Goal: Task Accomplishment & Management: Complete application form

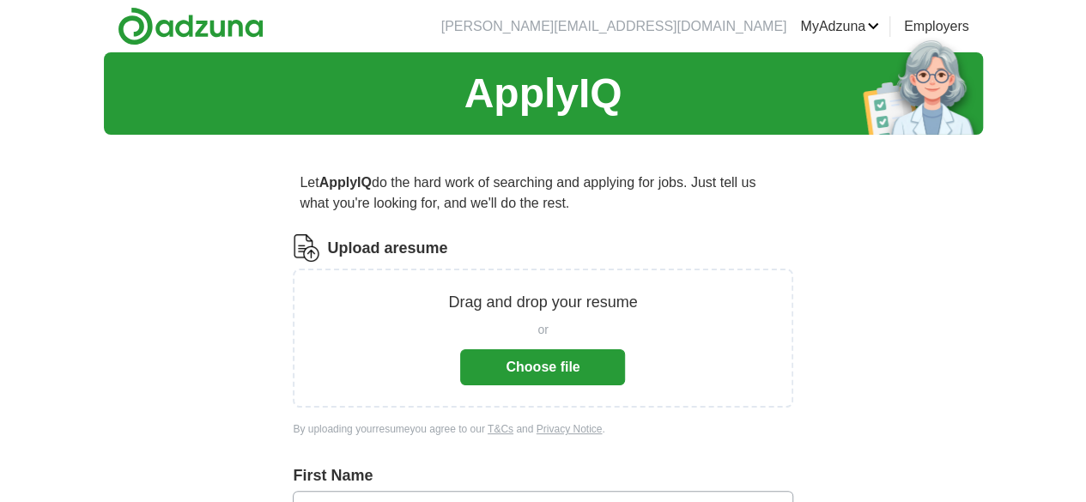
click at [491, 360] on button "Choose file" at bounding box center [542, 367] width 165 height 36
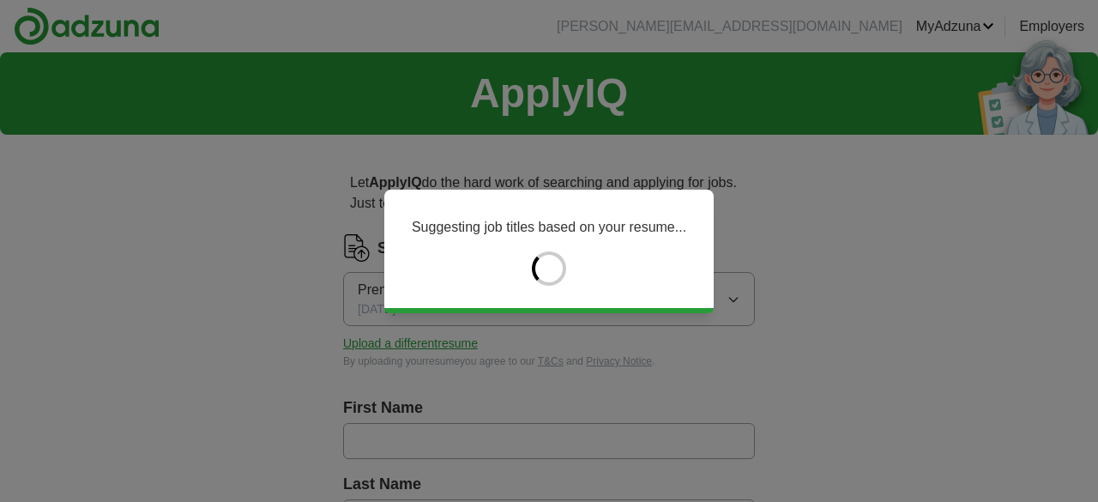
type input "****"
type input "*****"
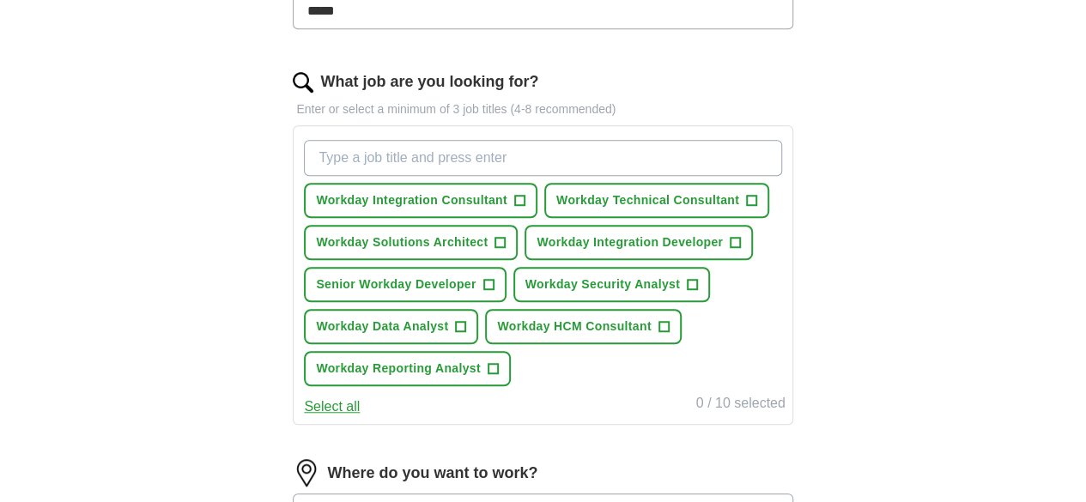
scroll to position [509, 0]
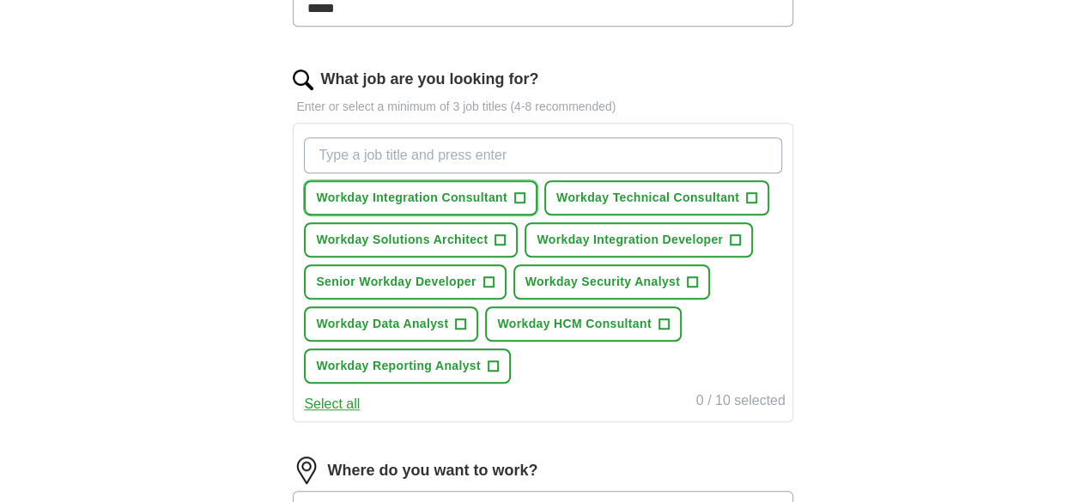
click at [524, 195] on span "+" at bounding box center [519, 198] width 10 height 14
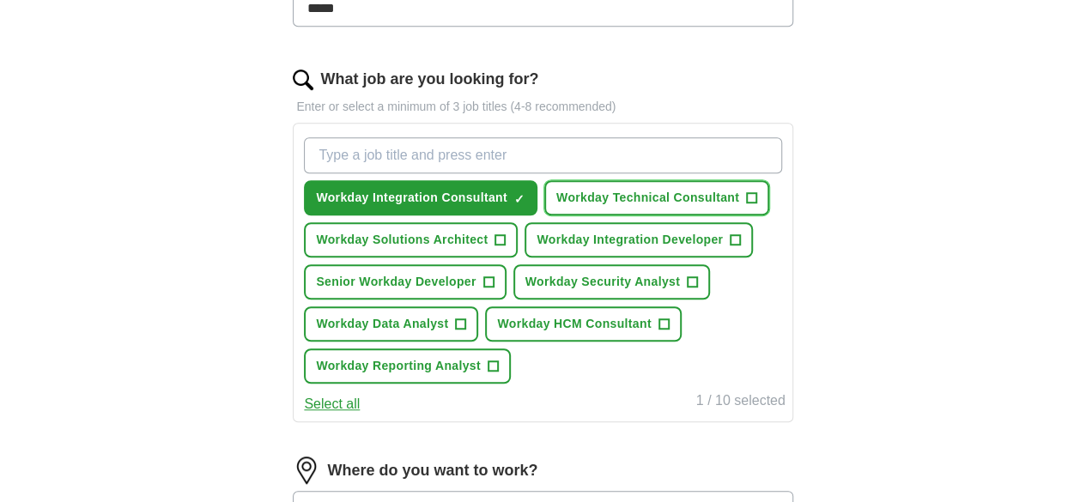
click at [746, 205] on span "+" at bounding box center [751, 198] width 10 height 14
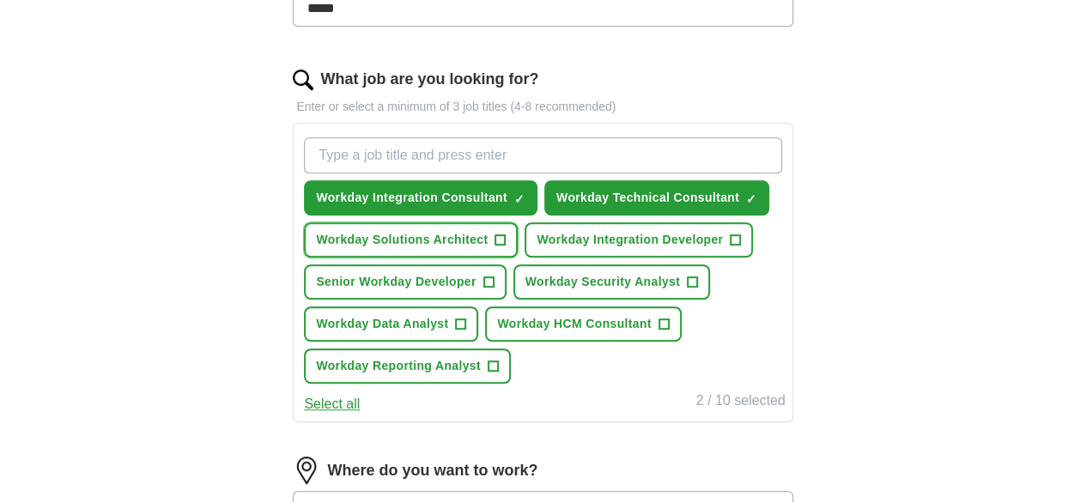
click at [505, 247] on span "+" at bounding box center [500, 240] width 10 height 14
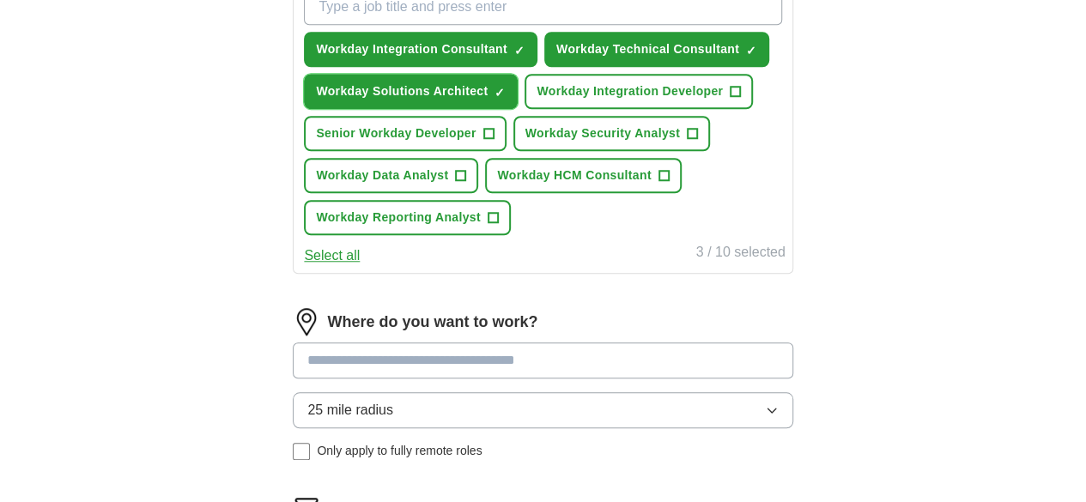
scroll to position [658, 0]
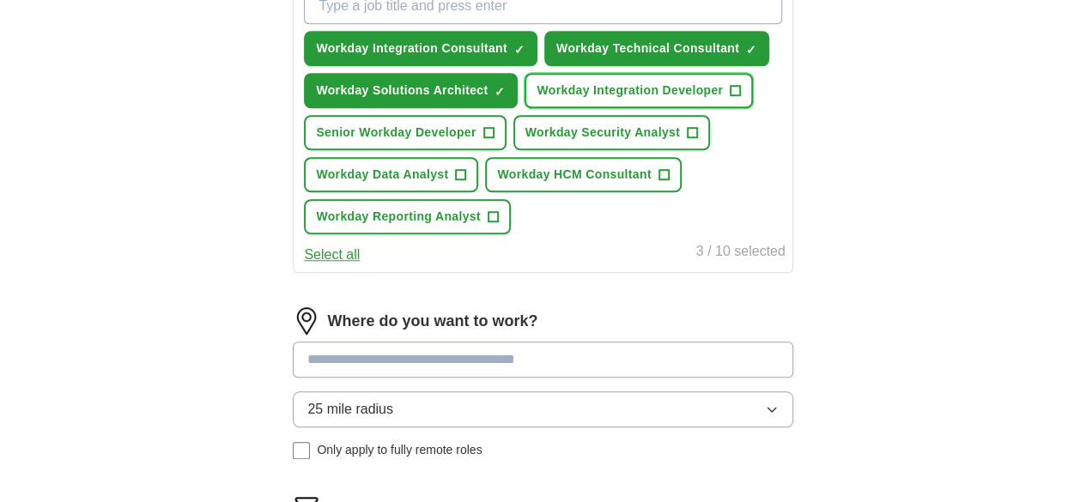
click at [730, 98] on span "+" at bounding box center [735, 91] width 10 height 14
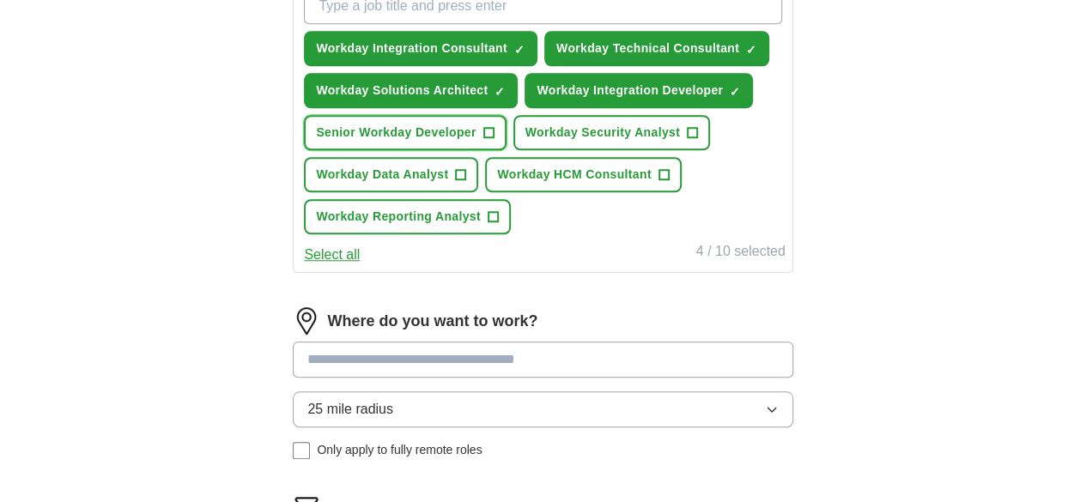
click at [493, 140] on span "+" at bounding box center [488, 133] width 10 height 14
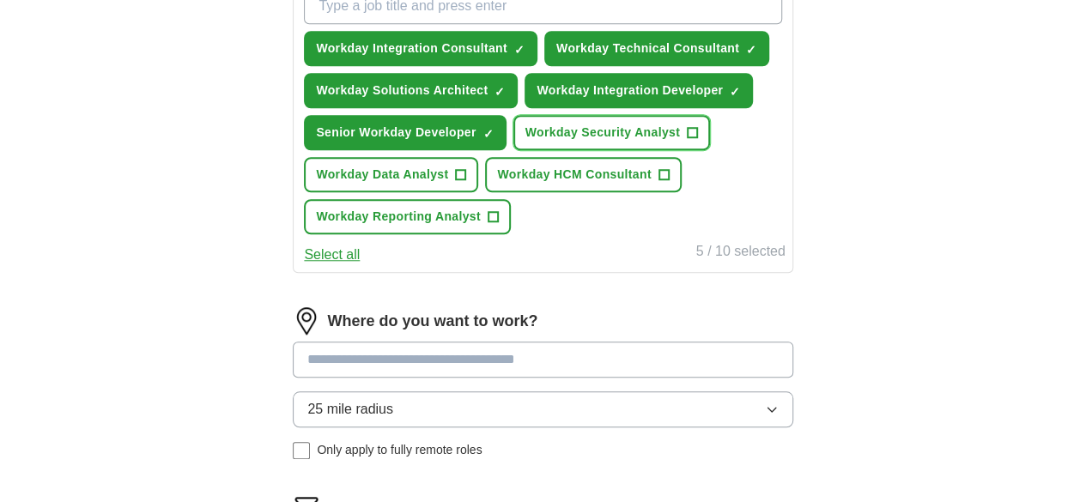
click at [687, 140] on span "+" at bounding box center [692, 133] width 10 height 14
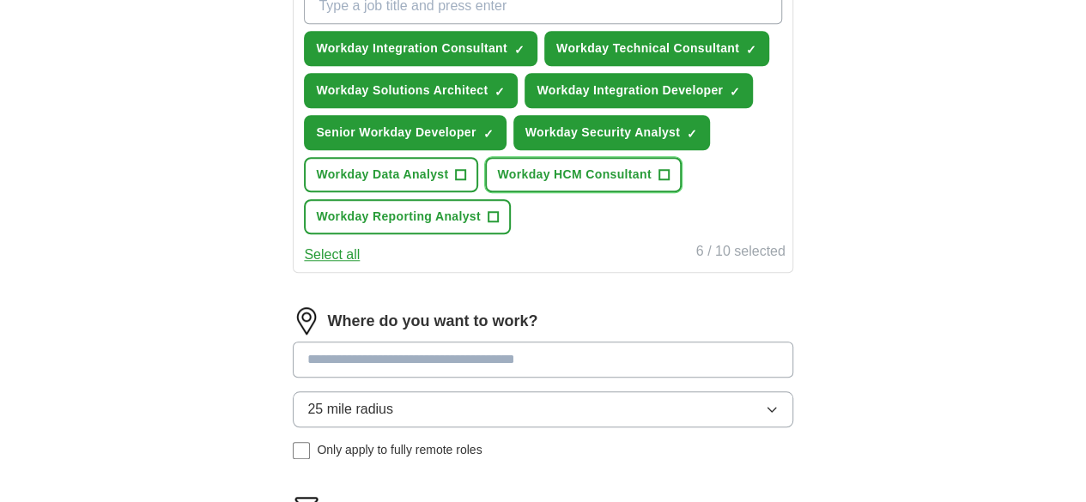
click at [658, 182] on span "+" at bounding box center [663, 175] width 10 height 14
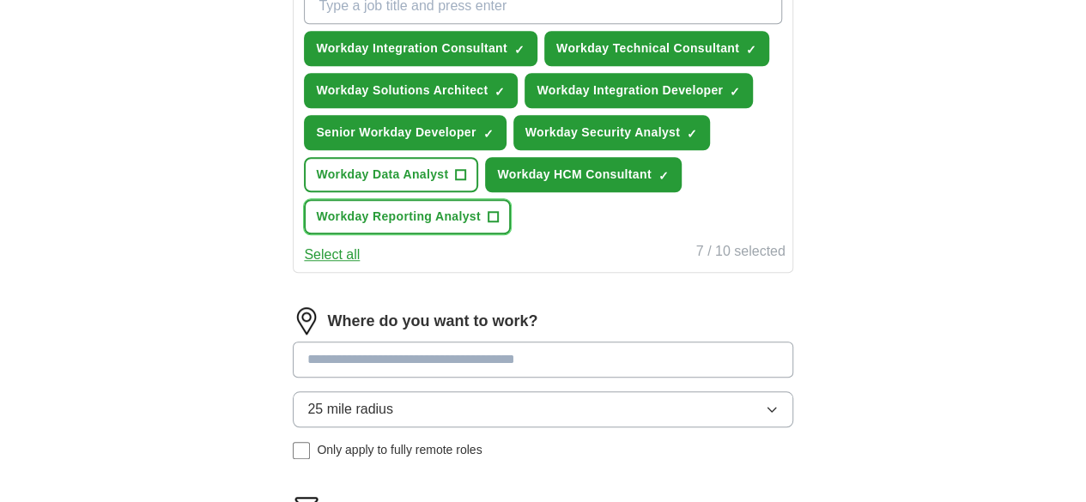
click at [511, 234] on button "Workday Reporting Analyst +" at bounding box center [407, 216] width 207 height 35
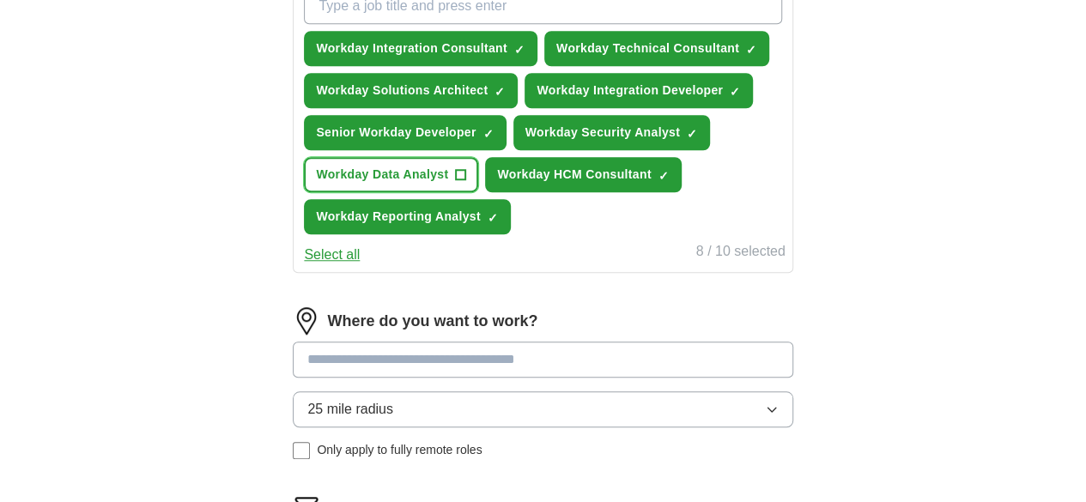
click at [466, 182] on span "+" at bounding box center [461, 175] width 10 height 14
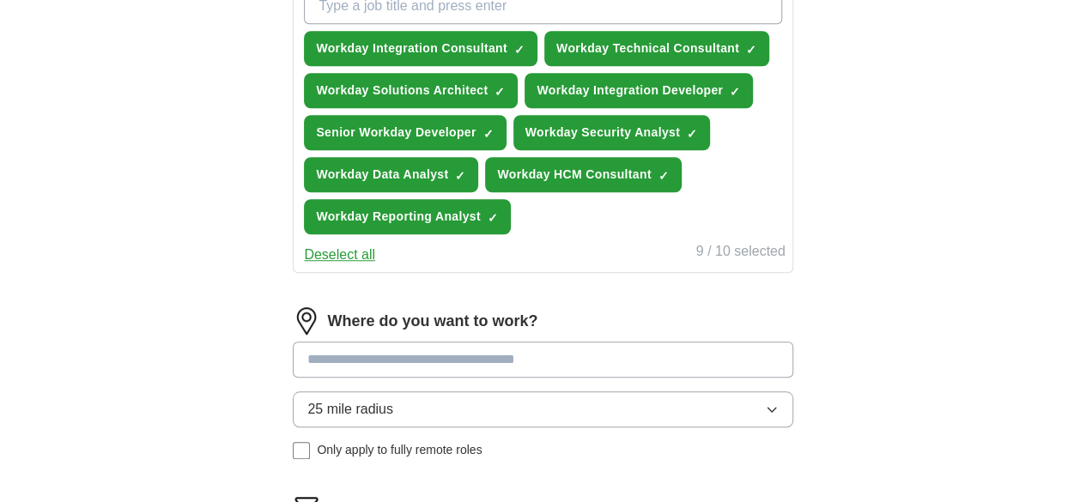
click at [375, 265] on button "Deselect all" at bounding box center [339, 255] width 71 height 21
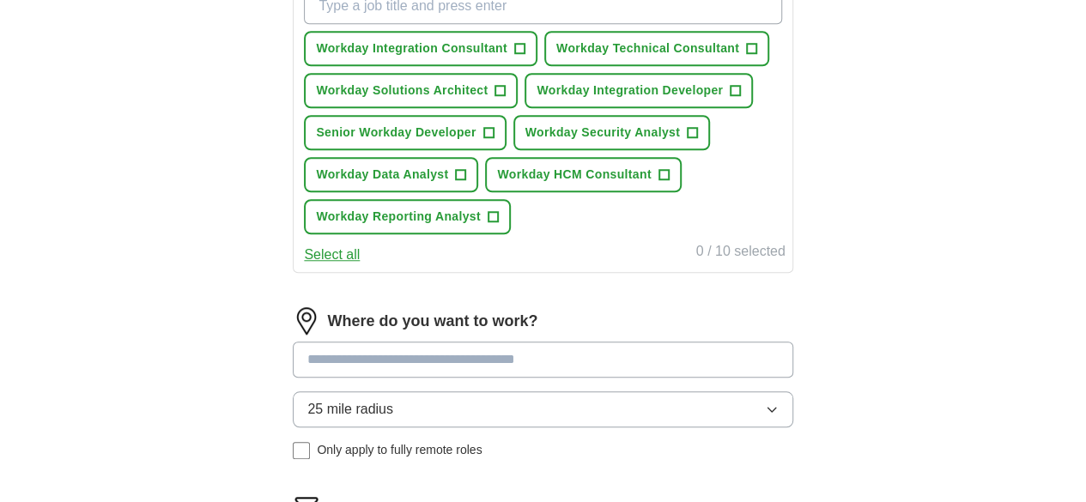
click at [360, 265] on button "Select all" at bounding box center [332, 255] width 56 height 21
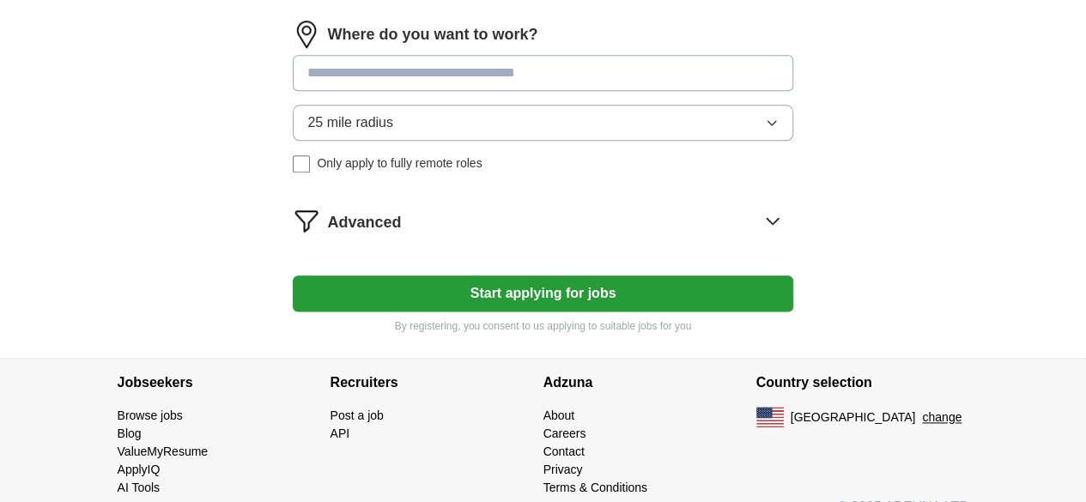
scroll to position [946, 0]
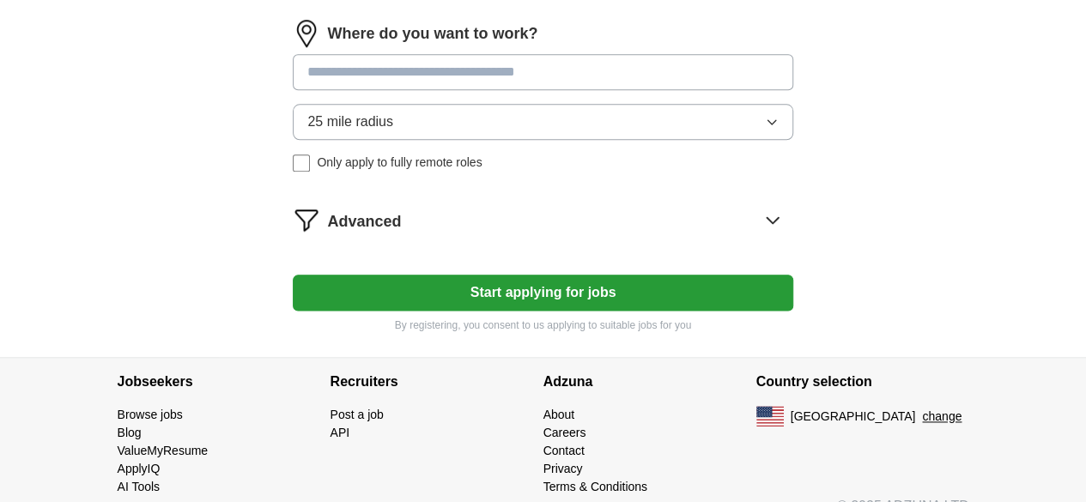
click at [506, 90] on input at bounding box center [542, 72] width 499 height 36
type input "**"
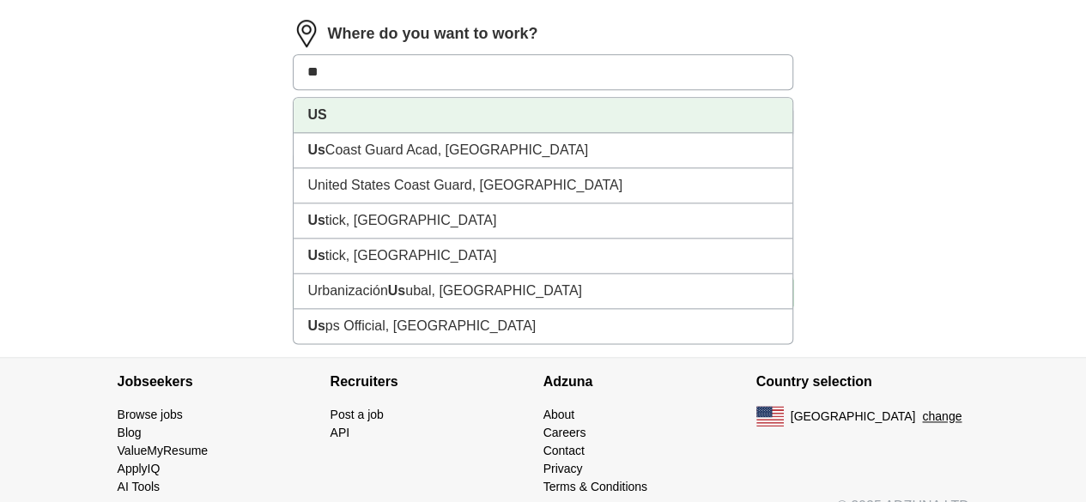
click at [467, 133] on li "US" at bounding box center [542, 115] width 498 height 35
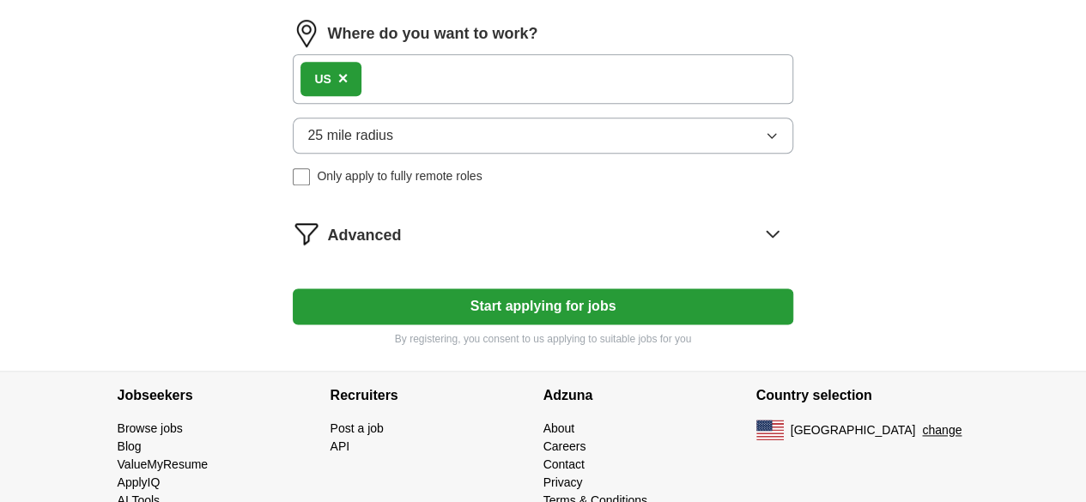
click at [513, 154] on button "25 mile radius" at bounding box center [542, 136] width 499 height 36
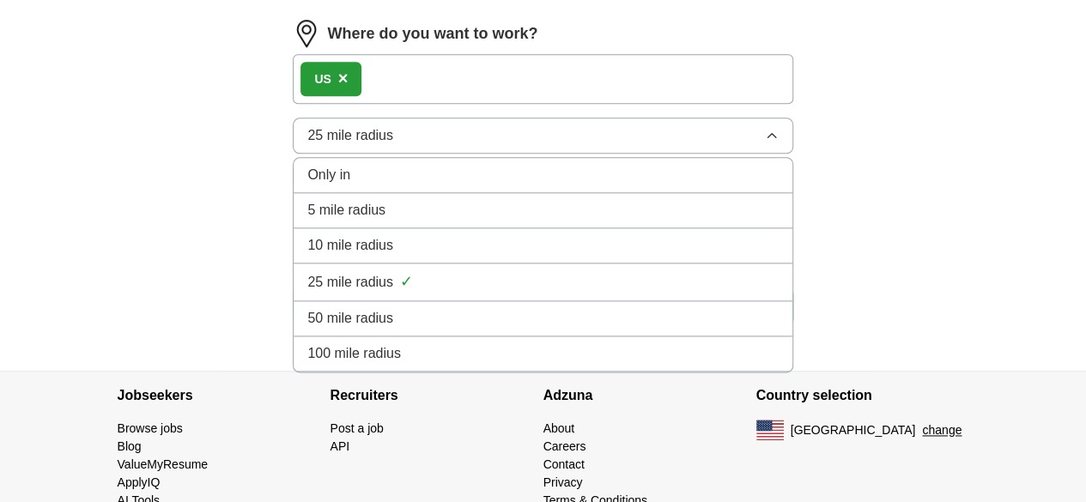
click at [488, 154] on button "25 mile radius" at bounding box center [542, 136] width 499 height 36
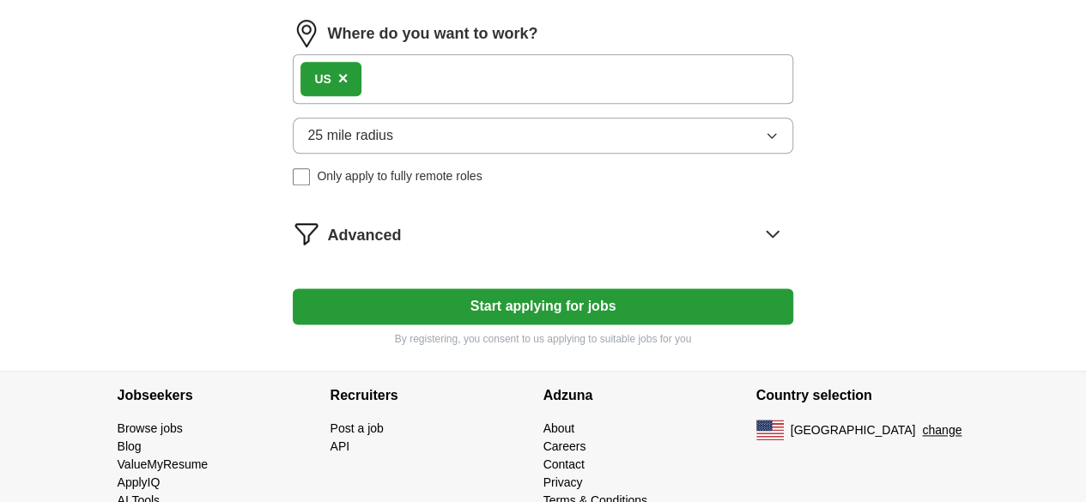
click at [557, 247] on div "Advanced" at bounding box center [559, 233] width 465 height 27
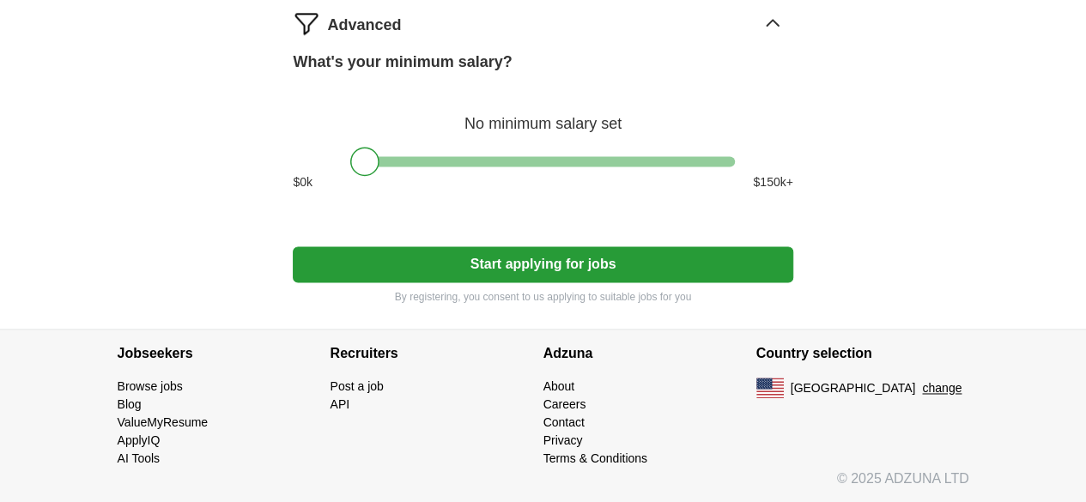
scroll to position [1160, 0]
click at [543, 282] on button "Start applying for jobs" at bounding box center [542, 264] width 499 height 36
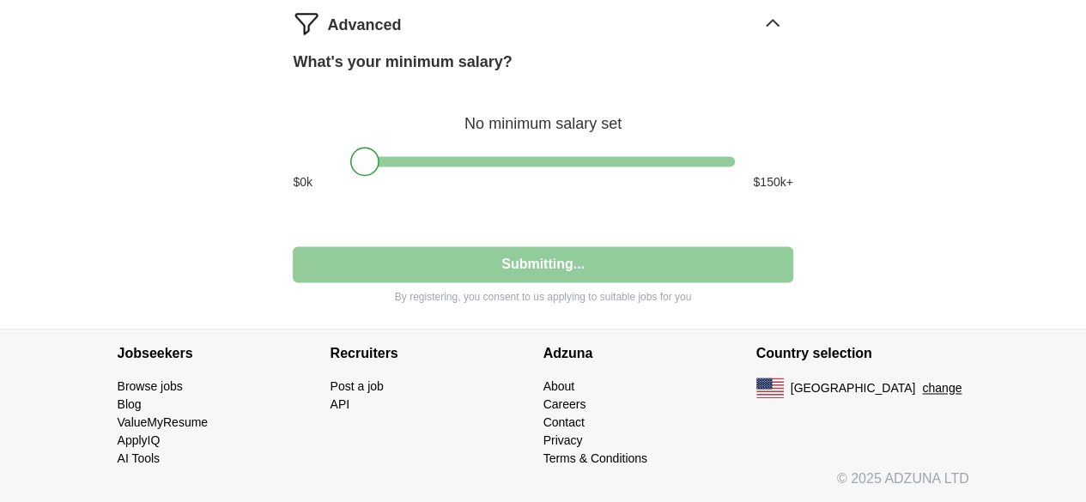
select select "**"
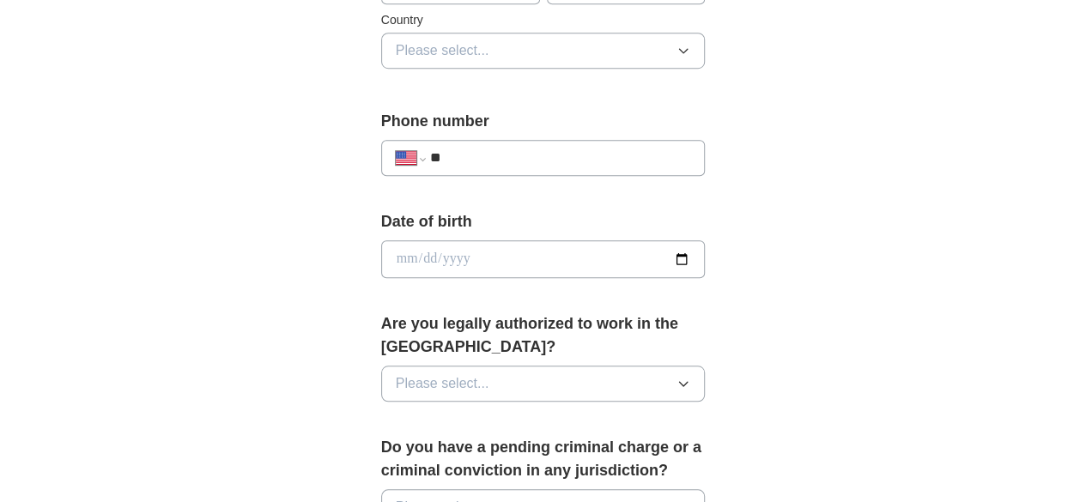
scroll to position [585, 0]
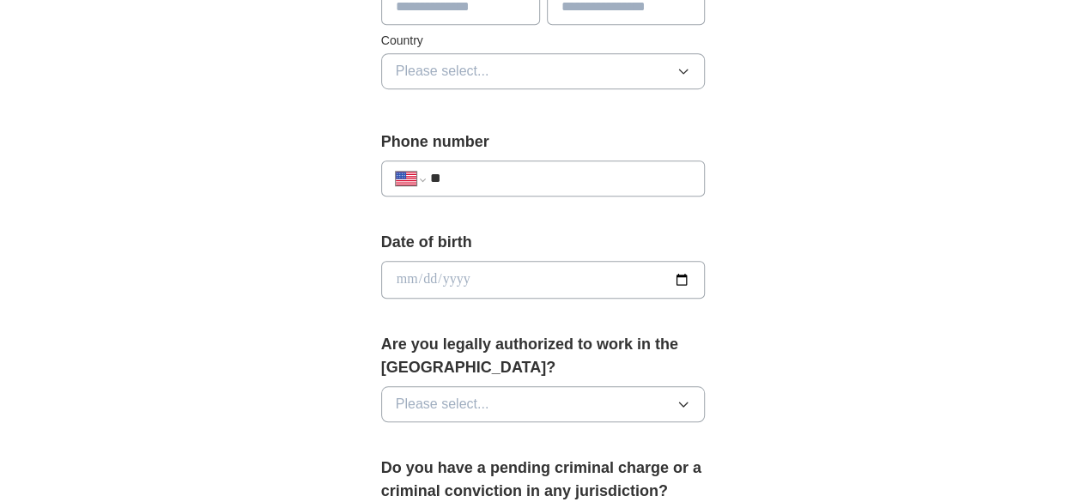
click at [565, 276] on input "date" at bounding box center [543, 280] width 324 height 38
click at [705, 277] on input "date" at bounding box center [543, 280] width 324 height 38
type input "**********"
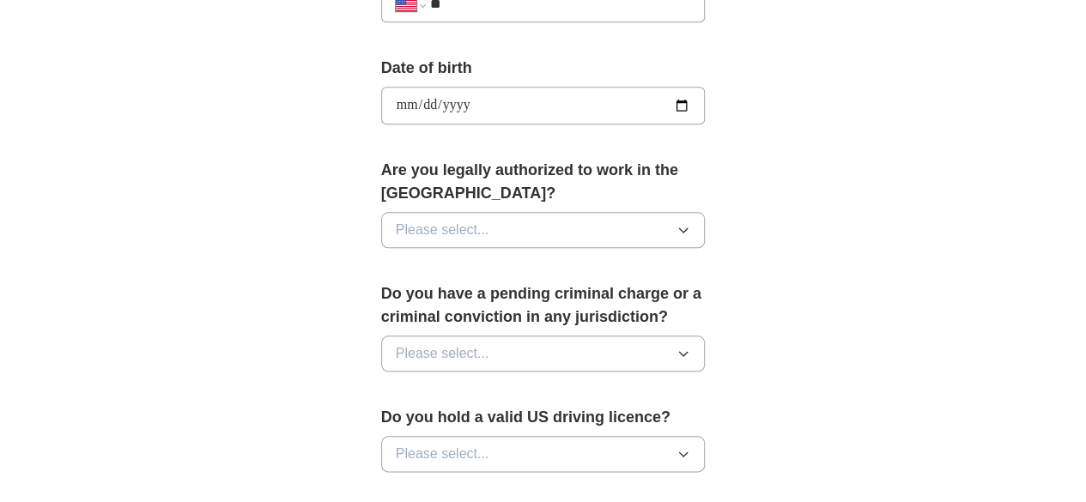
scroll to position [777, 0]
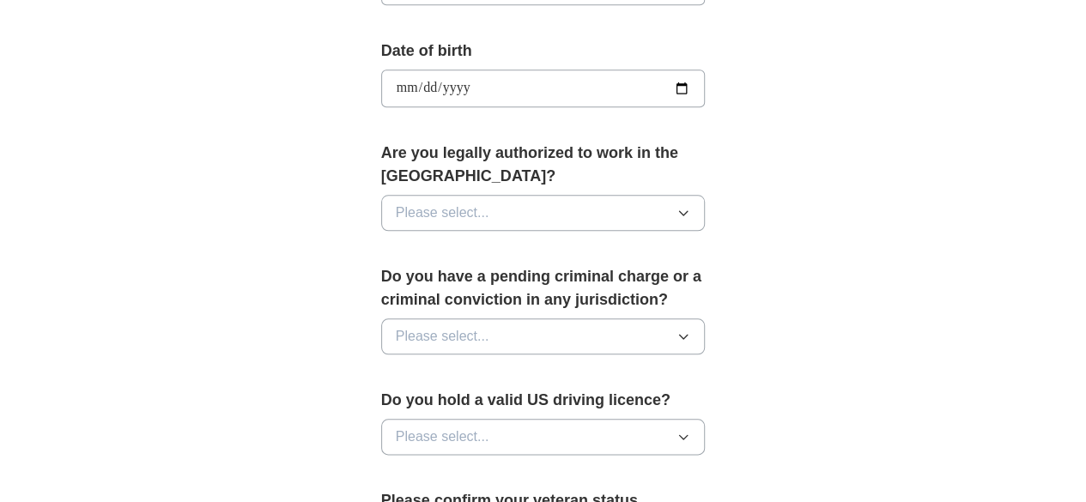
click at [554, 195] on button "Please select..." at bounding box center [543, 213] width 324 height 36
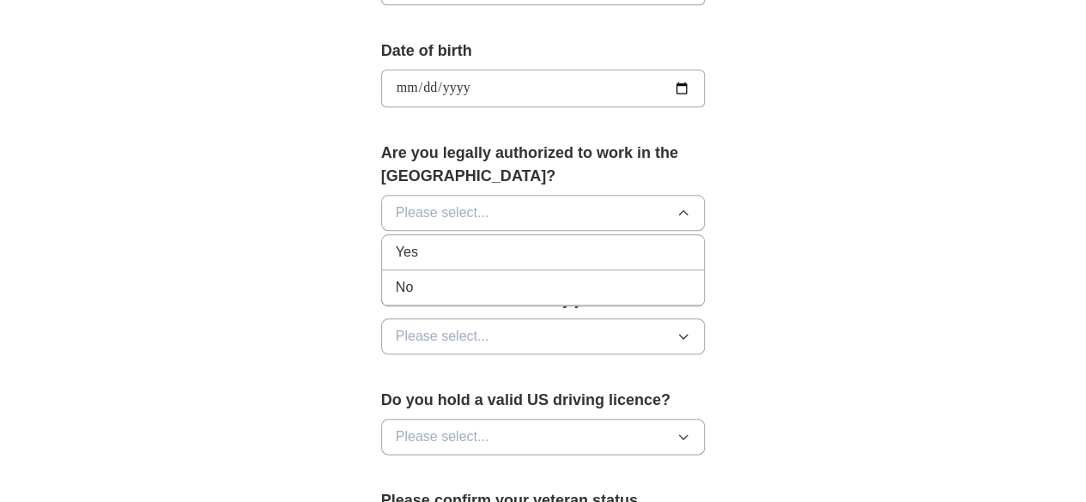
click at [517, 242] on div "Yes" at bounding box center [543, 252] width 295 height 21
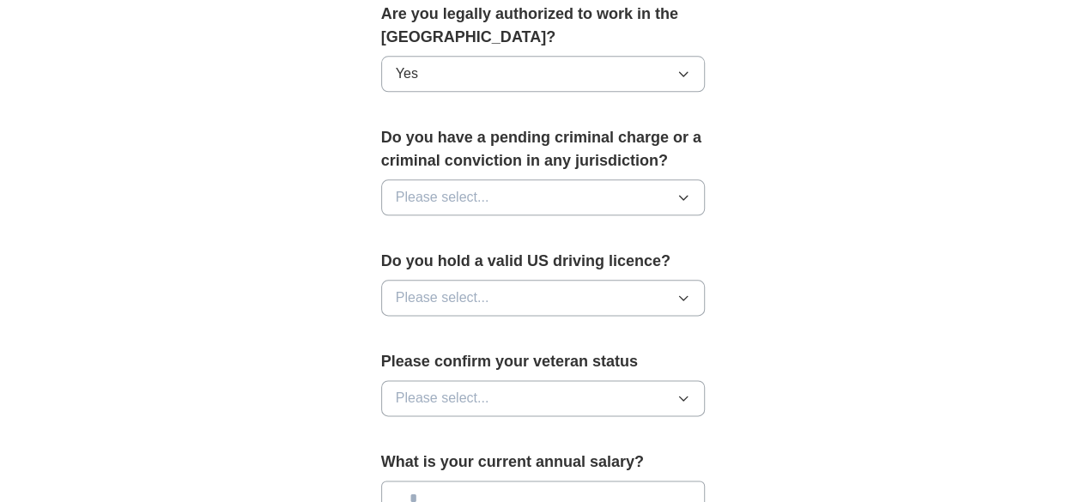
scroll to position [986, 0]
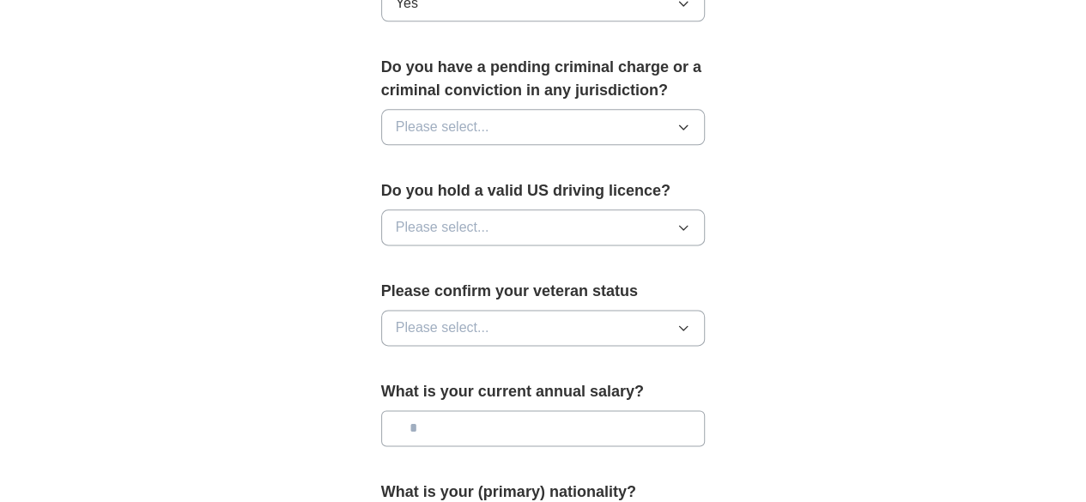
click at [523, 209] on button "Please select..." at bounding box center [543, 227] width 324 height 36
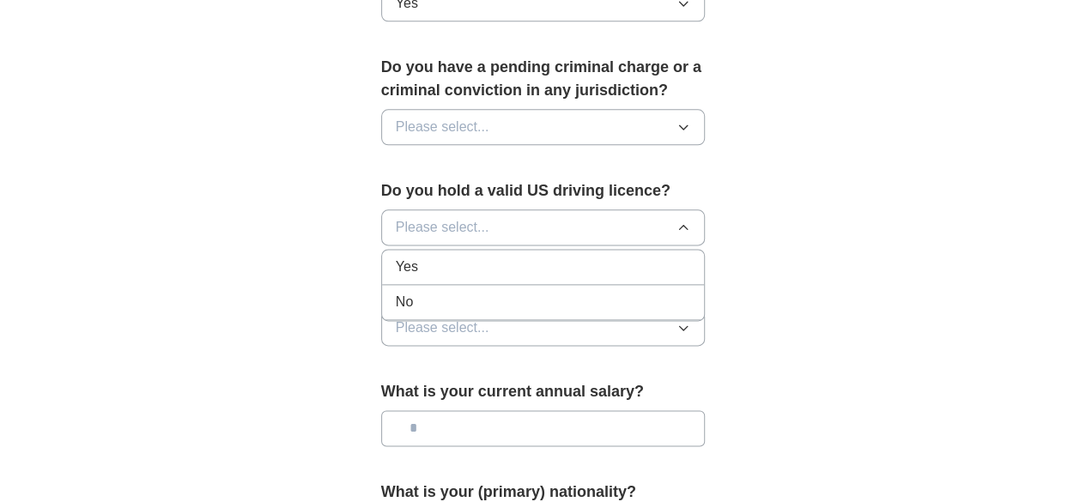
click at [461, 257] on div "Yes" at bounding box center [543, 267] width 295 height 21
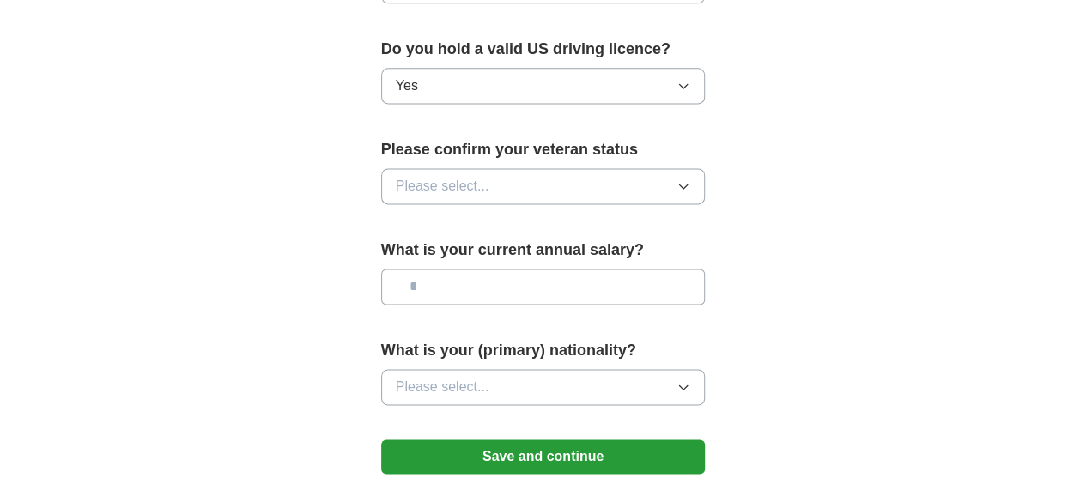
scroll to position [1128, 0]
click at [517, 167] on button "Please select..." at bounding box center [543, 185] width 324 height 36
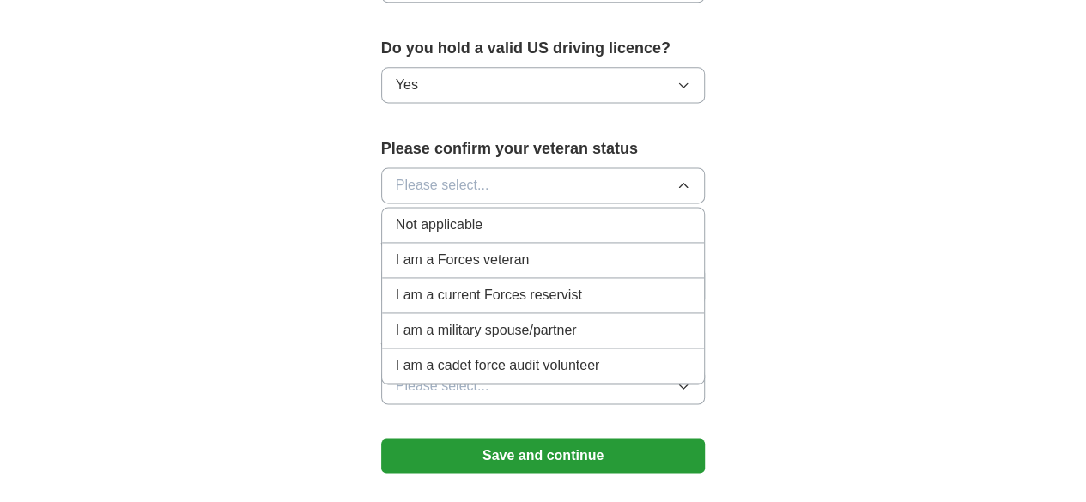
click at [465, 215] on div "Not applicable" at bounding box center [543, 225] width 295 height 21
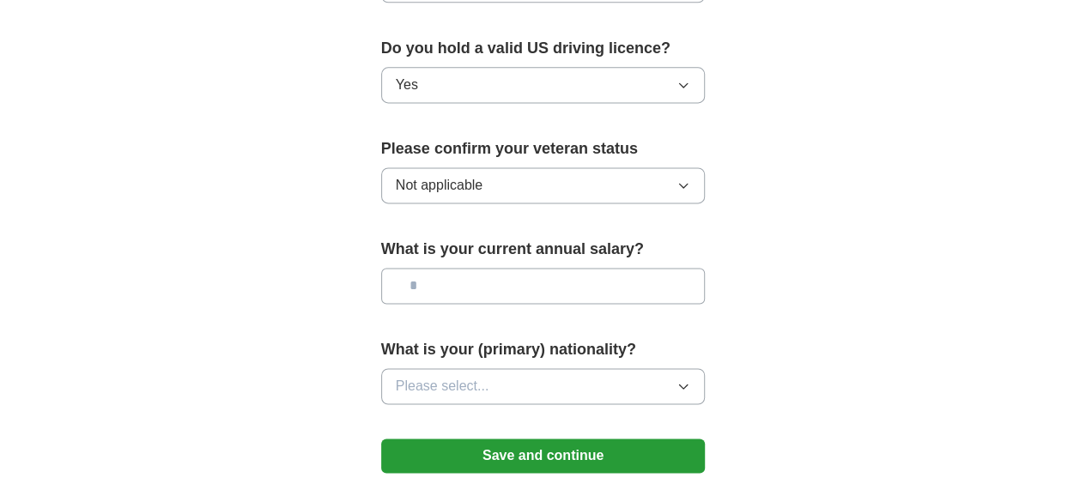
scroll to position [1236, 0]
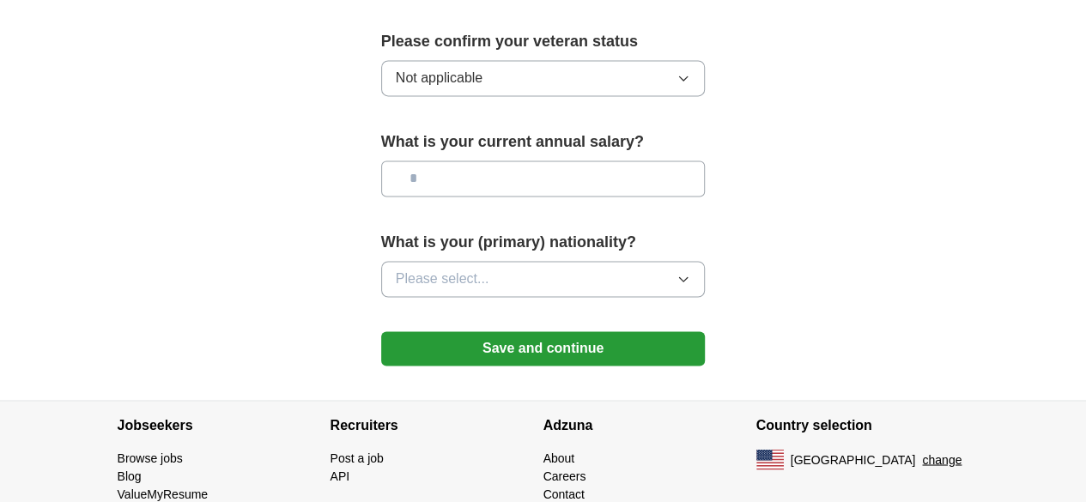
click at [498, 160] on input "text" at bounding box center [543, 178] width 324 height 36
type input "*******"
click at [489, 261] on button "Please select..." at bounding box center [543, 279] width 324 height 36
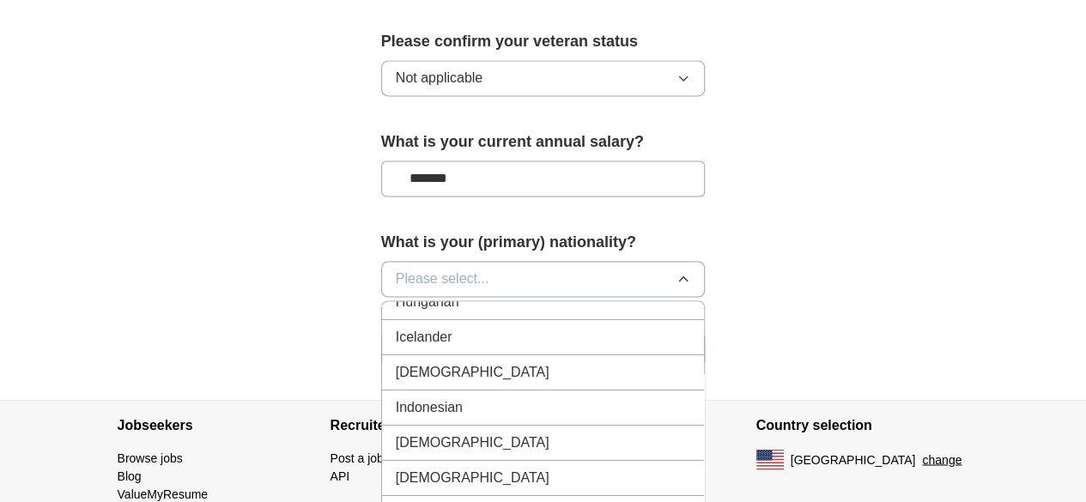
scroll to position [2760, 0]
click at [419, 363] on div "[DEMOGRAPHIC_DATA]" at bounding box center [543, 373] width 295 height 21
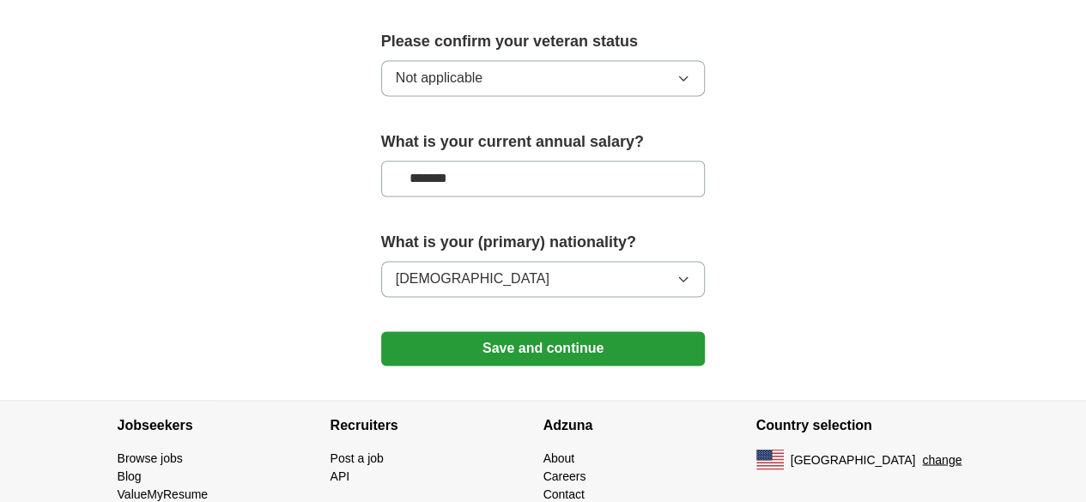
scroll to position [1276, 0]
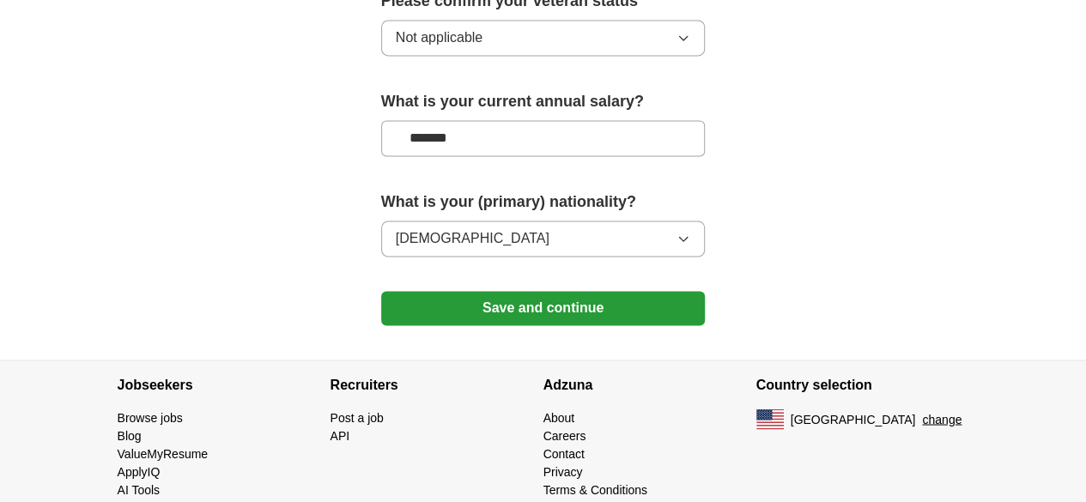
click at [522, 291] on button "Save and continue" at bounding box center [543, 308] width 324 height 34
